Goal: Find specific page/section: Find specific page/section

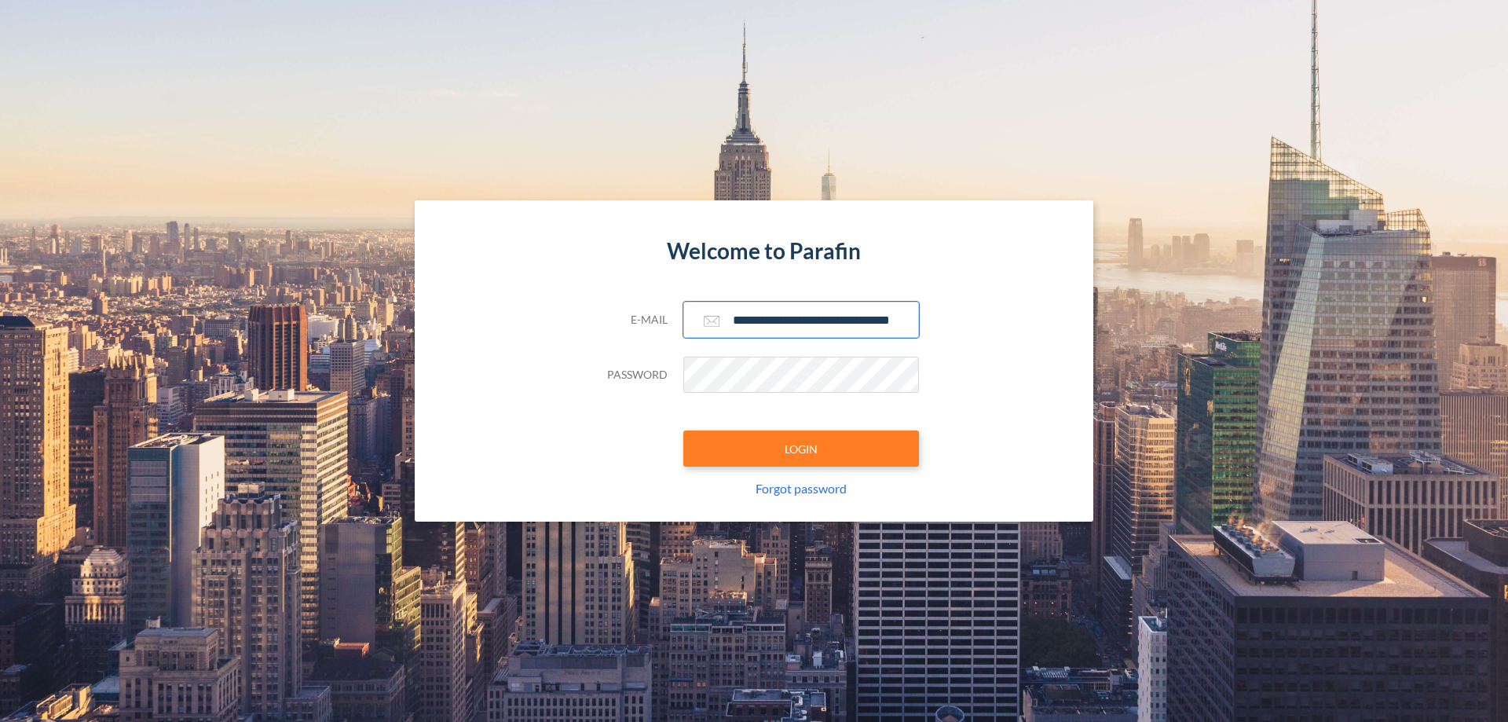
type input "**********"
click at [801, 449] on button "LOGIN" at bounding box center [801, 449] width 236 height 36
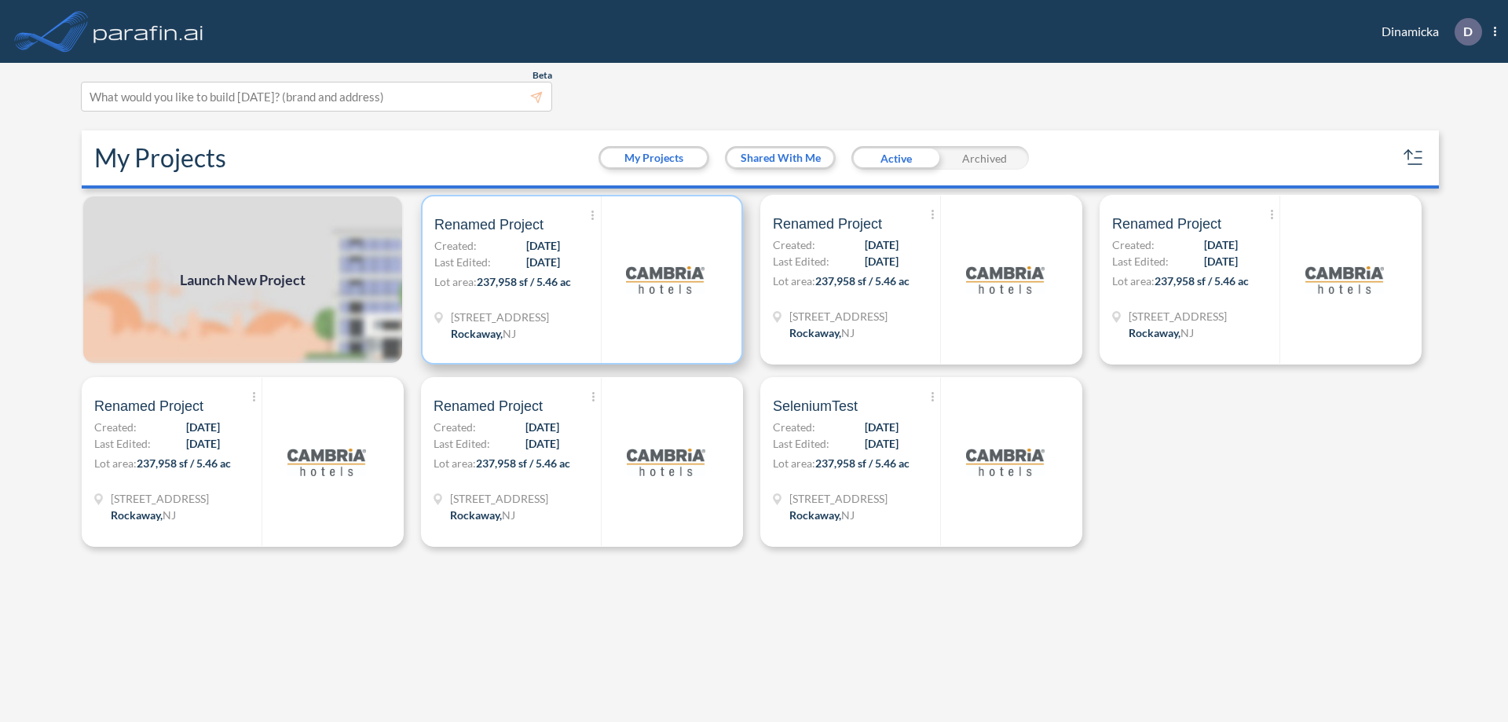
scroll to position [4, 0]
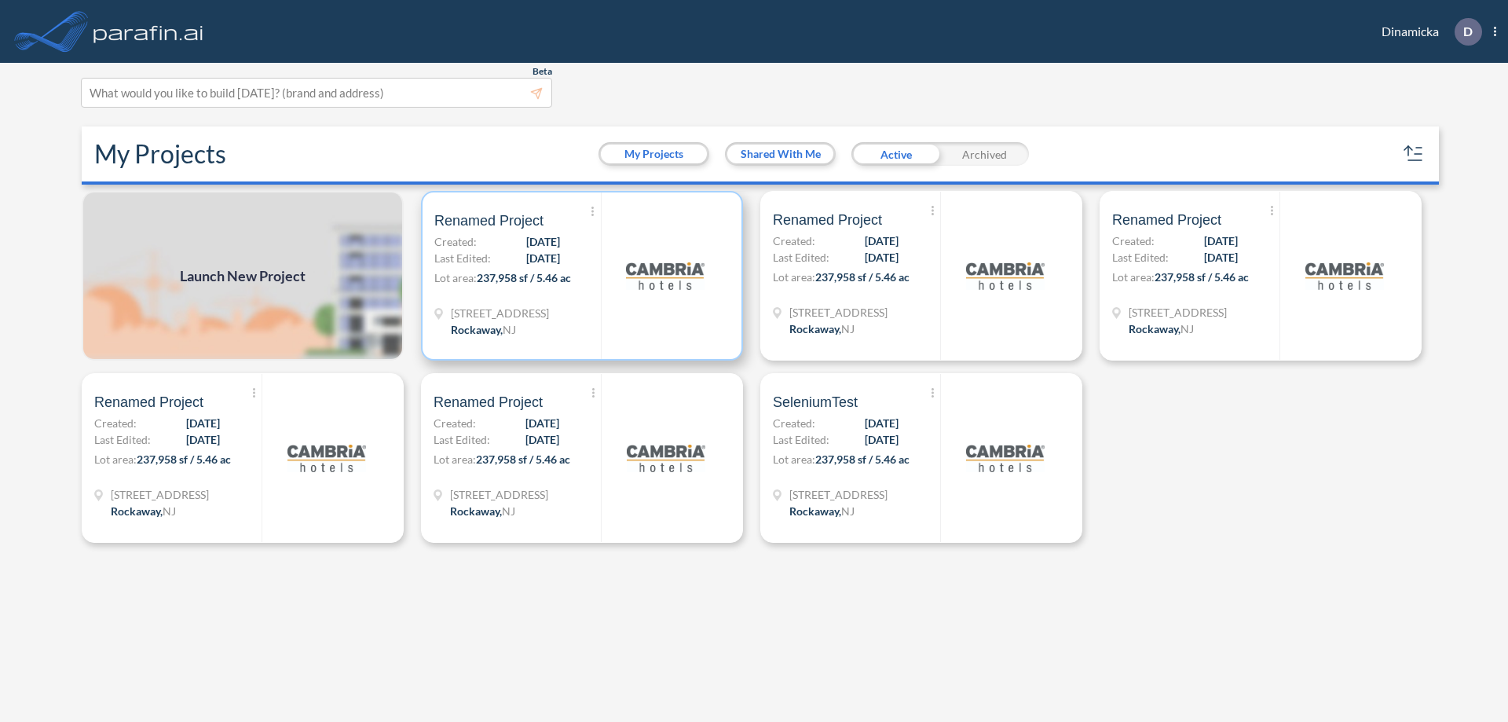
click at [582, 276] on p "Lot area: 237,958 sf / 5.46 ac" at bounding box center [517, 280] width 167 height 23
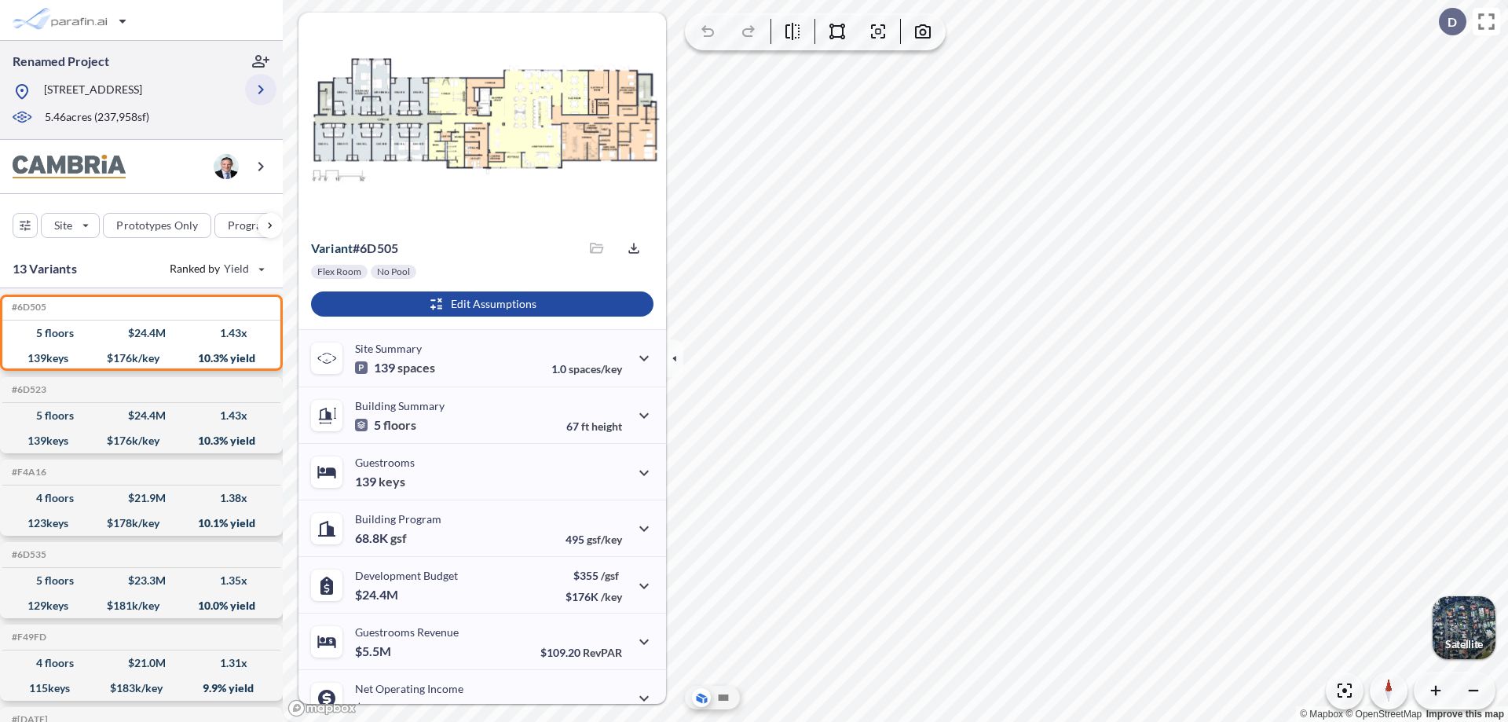
click at [261, 90] on icon "button" at bounding box center [260, 89] width 19 height 19
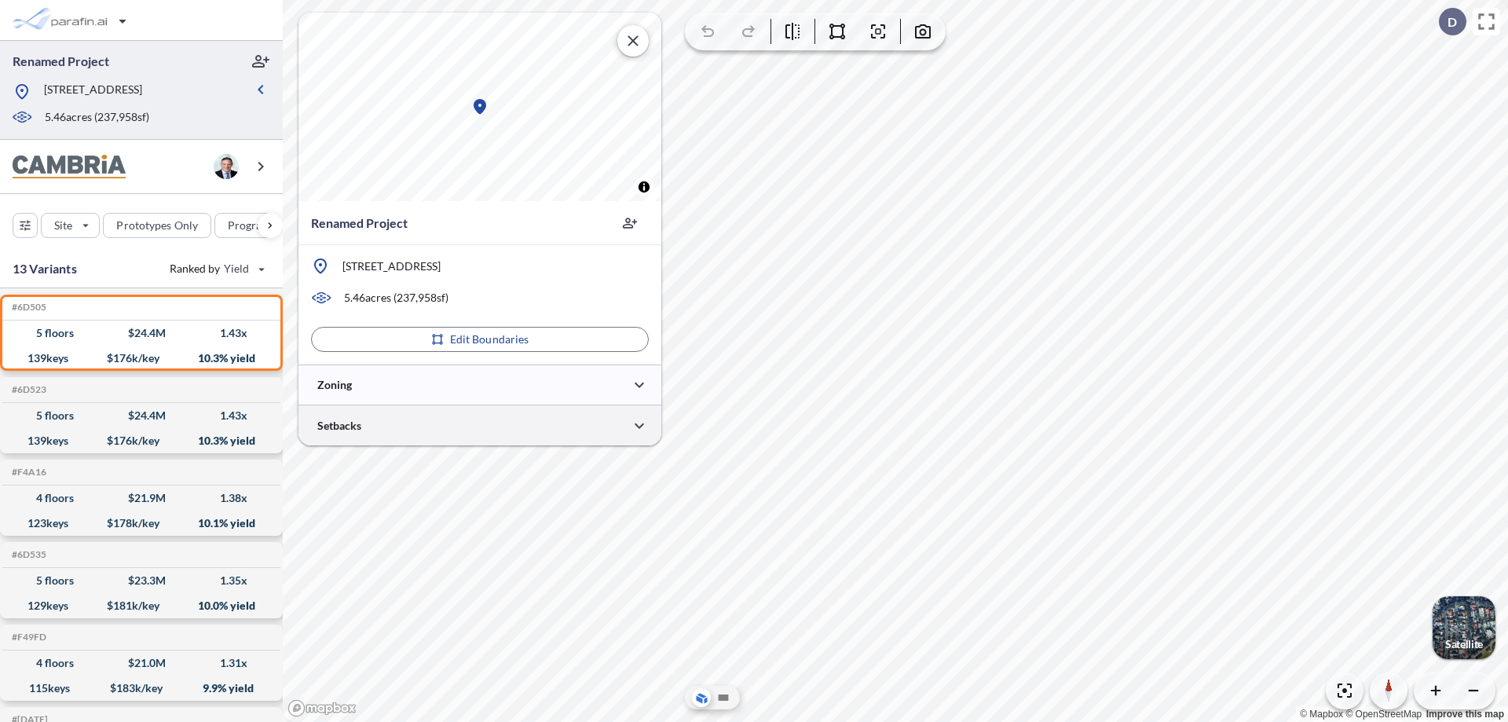
click at [480, 425] on div at bounding box center [480, 425] width 363 height 40
